Goal: Browse casually

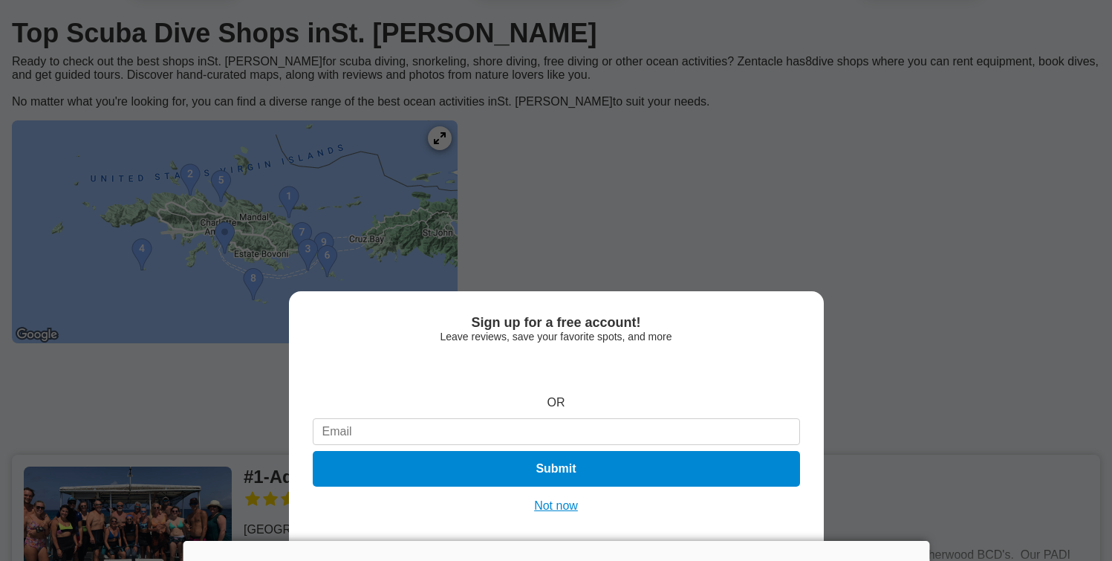
scroll to position [149, 0]
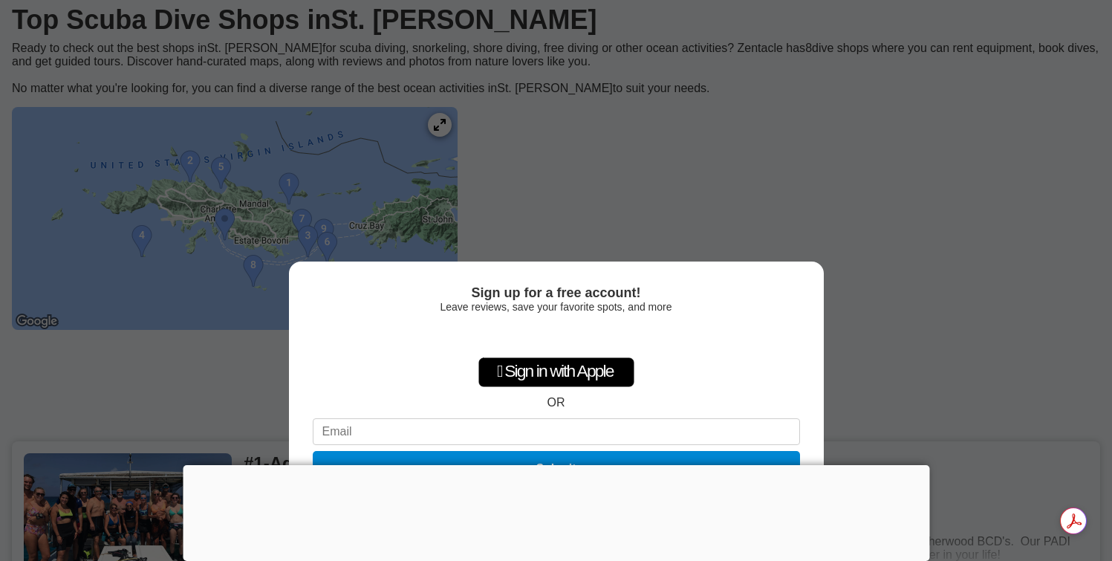
click at [863, 285] on div "Sign up for a free account! Leave reviews, save your favorite spots, and more …" at bounding box center [556, 280] width 1112 height 561
drag, startPoint x: 561, startPoint y: 215, endPoint x: 613, endPoint y: 231, distance: 54.3
click at [561, 215] on div "Sign up for a free account! Leave reviews, save your favorite spots, and more …" at bounding box center [556, 280] width 1112 height 561
click at [655, 163] on div "Sign up for a free account! Leave reviews, save your favorite spots, and more …" at bounding box center [556, 280] width 1112 height 561
